Goal: Task Accomplishment & Management: Manage account settings

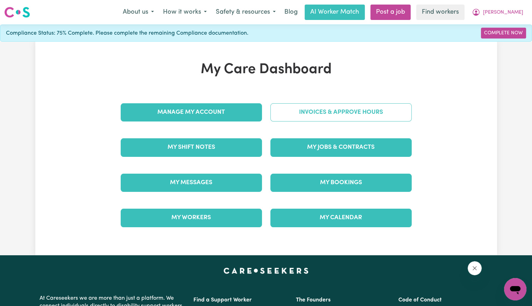
click at [344, 116] on link "Invoices & Approve Hours" at bounding box center [341, 112] width 141 height 18
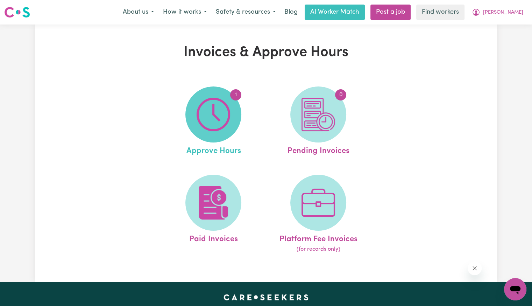
click at [219, 119] on img at bounding box center [214, 115] width 34 height 34
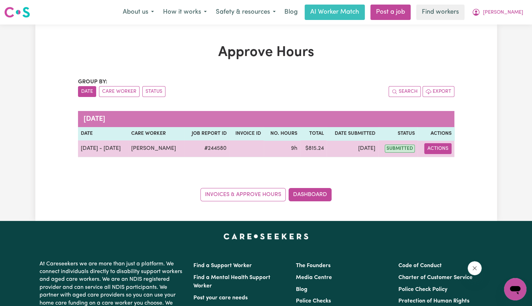
click at [439, 151] on button "Actions" at bounding box center [438, 148] width 27 height 11
drag, startPoint x: 440, startPoint y: 152, endPoint x: 442, endPoint y: 166, distance: 14.5
click at [442, 166] on link "View Job Report" at bounding box center [456, 165] width 60 height 14
select select "pm"
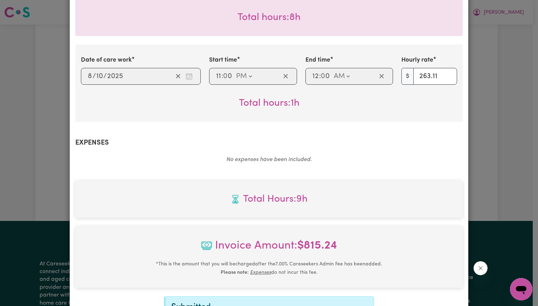
scroll to position [315, 0]
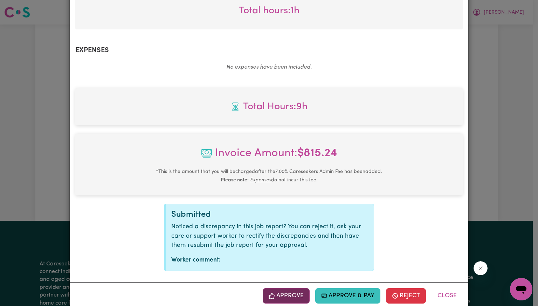
click at [275, 288] on button "Approve" at bounding box center [286, 295] width 47 height 15
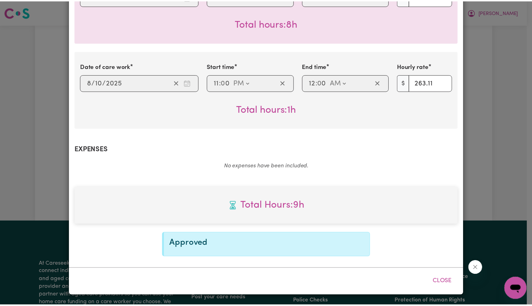
scroll to position [206, 0]
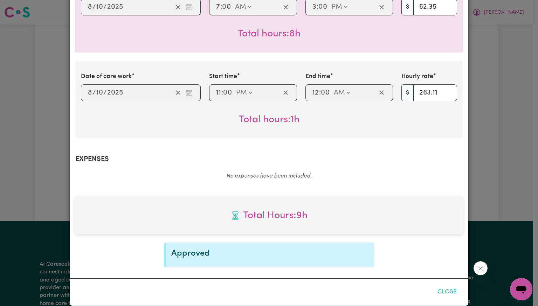
click at [435, 284] on button "Close" at bounding box center [446, 291] width 31 height 15
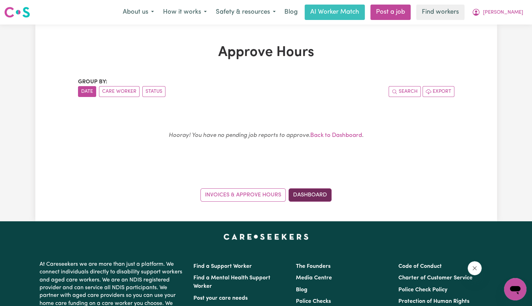
click at [322, 194] on link "Dashboard" at bounding box center [310, 194] width 43 height 13
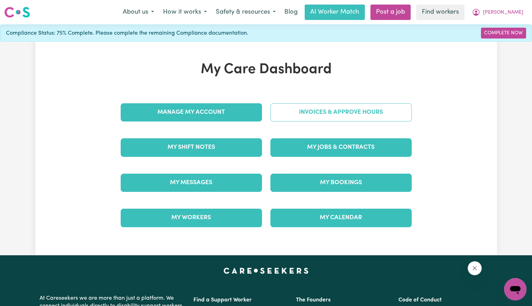
click at [309, 120] on link "Invoices & Approve Hours" at bounding box center [341, 112] width 141 height 18
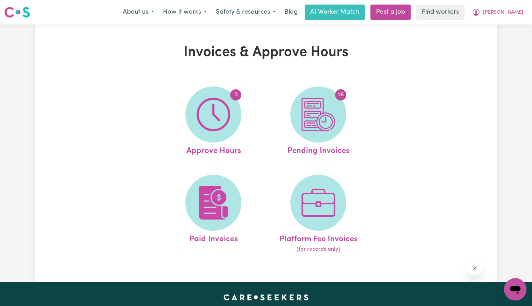
click at [309, 120] on img at bounding box center [319, 115] width 34 height 34
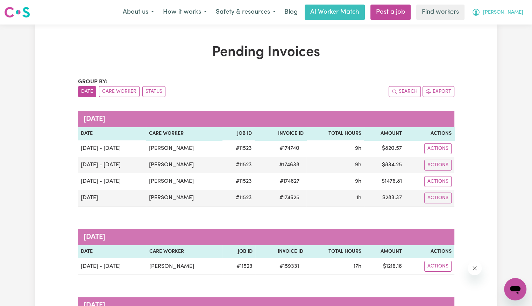
click at [510, 16] on button "[PERSON_NAME]" at bounding box center [498, 12] width 61 height 15
click at [507, 43] on link "Logout" at bounding box center [500, 40] width 55 height 13
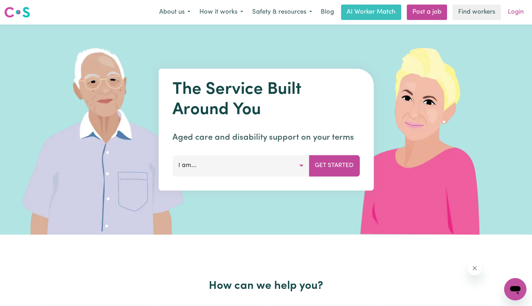
click at [518, 12] on link "Login" at bounding box center [516, 12] width 24 height 15
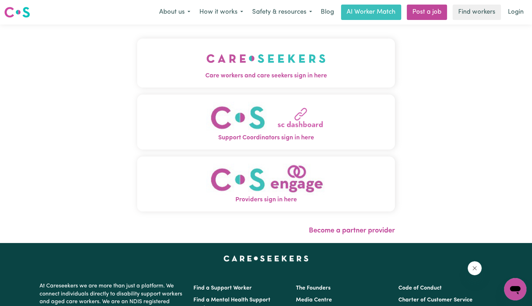
click at [262, 60] on button "Care workers and care seekers sign in here" at bounding box center [266, 63] width 258 height 49
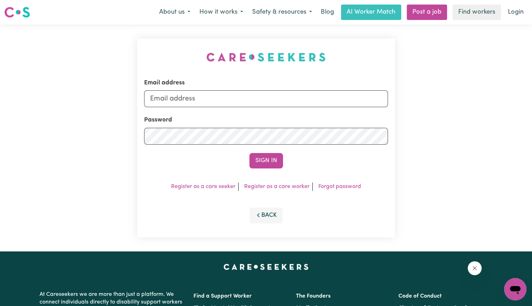
click at [263, 107] on form "Email address Password Sign In" at bounding box center [266, 123] width 244 height 90
drag, startPoint x: 263, startPoint y: 103, endPoint x: 265, endPoint y: 107, distance: 4.2
click at [263, 103] on input "Email address" at bounding box center [266, 98] width 244 height 17
drag, startPoint x: 184, startPoint y: 103, endPoint x: 493, endPoint y: 104, distance: 309.1
click at [493, 104] on div "Email address [EMAIL_ADDRESS][DOMAIN_NAME] Password Sign In Register as a care …" at bounding box center [266, 138] width 532 height 227
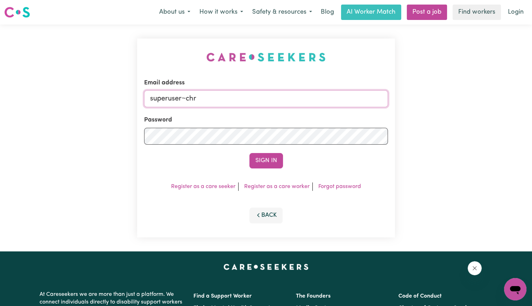
type input "Superuser~[EMAIL_ADDRESS][DOMAIN_NAME]"
click at [250, 153] on button "Sign In" at bounding box center [267, 160] width 34 height 15
